Goal: Task Accomplishment & Management: Complete application form

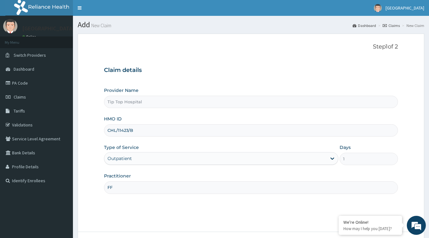
type input "FF"
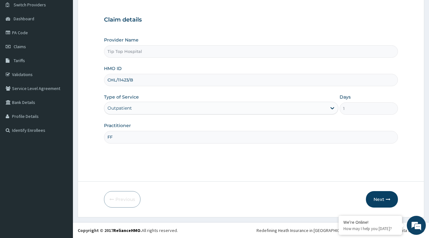
click at [384, 197] on button "Next" at bounding box center [382, 199] width 32 height 16
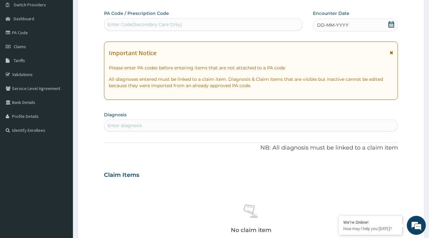
click at [140, 132] on div "PA Code / Prescription Code Enter Code(Secondary Care Only) Encounter Date DD-M…" at bounding box center [251, 174] width 294 height 328
click at [142, 124] on div "Enter diagnosis" at bounding box center [250, 126] width 293 height 10
type input "PAIN"
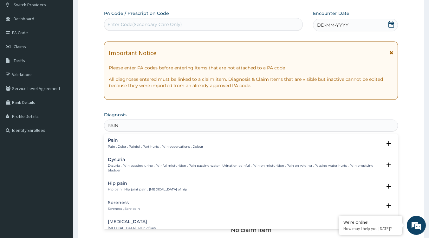
click at [127, 146] on p "Pain , Dolor , Painful , Part hurts , Pain observations , Dolour" at bounding box center [155, 147] width 95 height 4
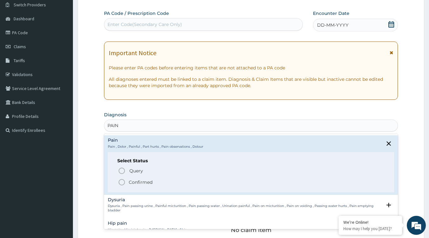
click at [138, 182] on p "Confirmed" at bounding box center [141, 182] width 24 height 6
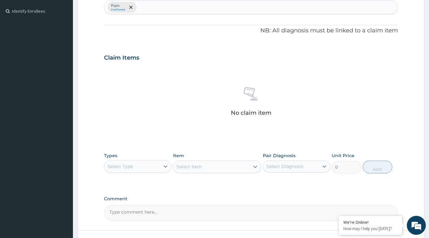
scroll to position [177, 0]
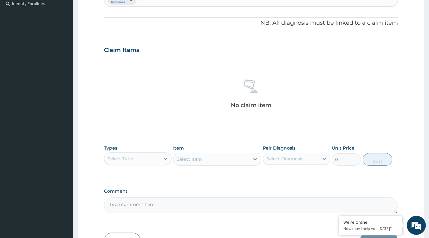
click at [149, 158] on div "Select Type" at bounding box center [132, 159] width 56 height 10
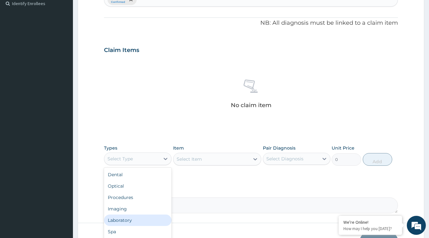
scroll to position [22, 0]
click at [122, 222] on div "Drugs" at bounding box center [138, 221] width 68 height 11
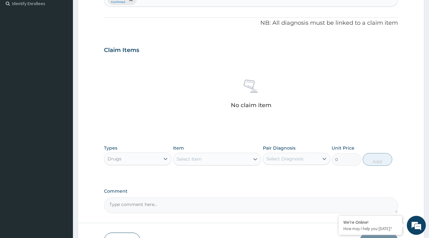
click at [291, 156] on div "Select Diagnosis" at bounding box center [284, 159] width 37 height 6
click at [291, 172] on div "Pain" at bounding box center [297, 175] width 68 height 13
checkbox input "true"
click at [360, 176] on div "Types Drugs Item Select Item Pair Diagnosis Pain Unit Price 0 Add" at bounding box center [251, 160] width 294 height 37
click at [255, 161] on icon at bounding box center [255, 159] width 6 height 6
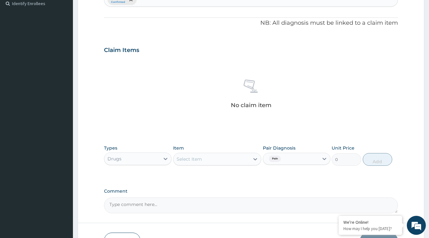
click at [288, 175] on div "Types Drugs Item Select Item Pair Diagnosis Pain Unit Price 0 Add" at bounding box center [251, 160] width 294 height 37
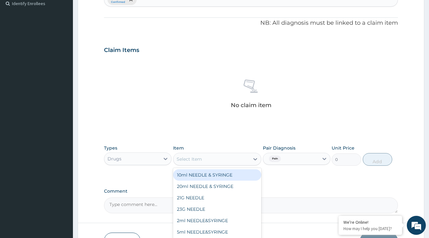
click at [232, 160] on div "Select Item" at bounding box center [211, 159] width 76 height 10
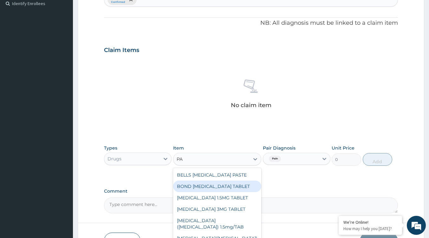
type input "P"
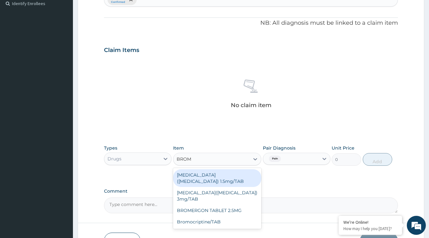
type input "BROMO"
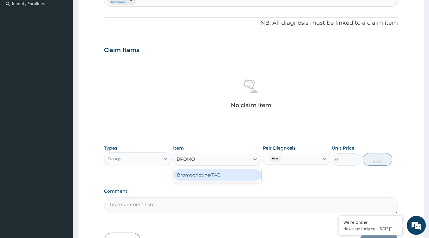
click at [236, 175] on div "Bromocriptine/TAB" at bounding box center [217, 174] width 88 height 11
type input "100"
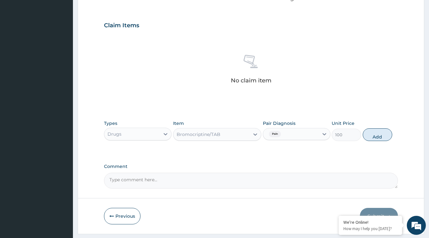
scroll to position [219, 0]
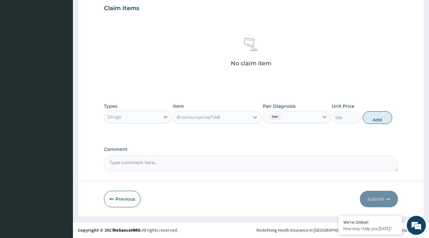
click at [242, 118] on div "Bromocriptine/TAB" at bounding box center [211, 117] width 76 height 10
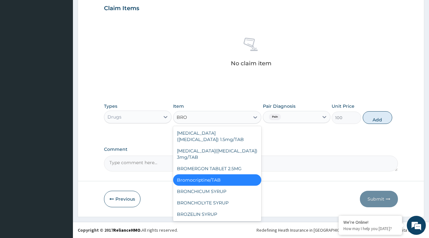
scroll to position [0, 0]
type input "B"
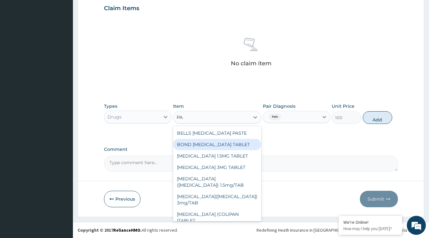
type input "P"
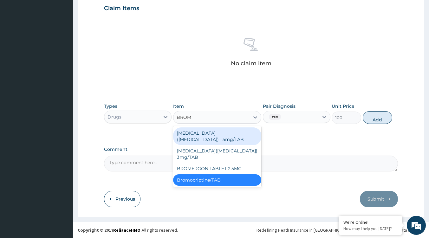
type input "BROMA"
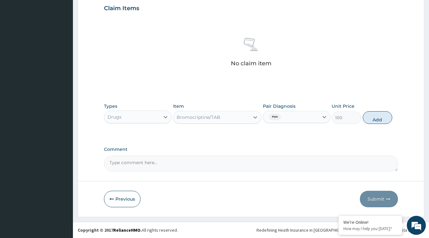
click at [208, 116] on div "Bromocriptine/TAB" at bounding box center [211, 117] width 76 height 10
click at [201, 114] on div "Bromocriptine/TAB" at bounding box center [211, 117] width 76 height 10
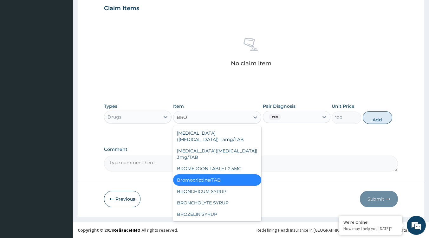
type input "BROM"
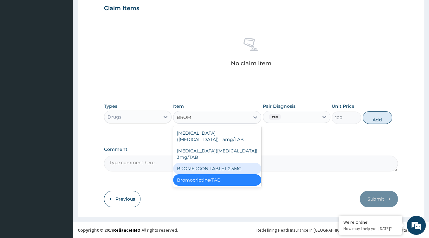
click at [215, 163] on div "BROMERGON TABLET 2.5MG" at bounding box center [217, 168] width 88 height 11
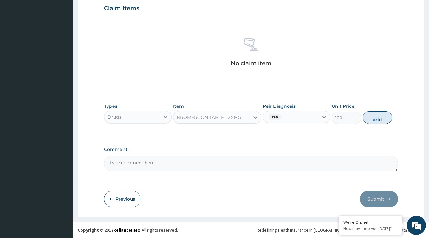
drag, startPoint x: 224, startPoint y: 132, endPoint x: 234, endPoint y: 133, distance: 9.9
click at [224, 131] on div "Types Drugs Item BROMERGON TABLET 2.5MG Pair Diagnosis Pain Unit Price 100 Add" at bounding box center [251, 118] width 294 height 37
click at [252, 120] on div at bounding box center [255, 117] width 11 height 11
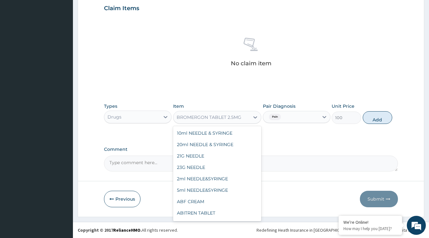
scroll to position [3672, 0]
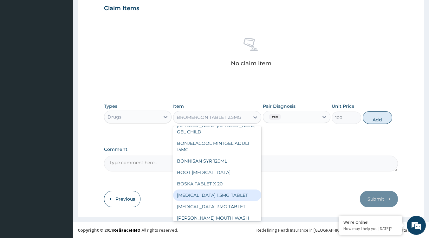
click at [294, 135] on div "Types Drugs Item option BROMERGON TABLET 2.5MG, selected. option [MEDICAL_DATA]…" at bounding box center [251, 118] width 294 height 37
